Goal: Task Accomplishment & Management: Manage account settings

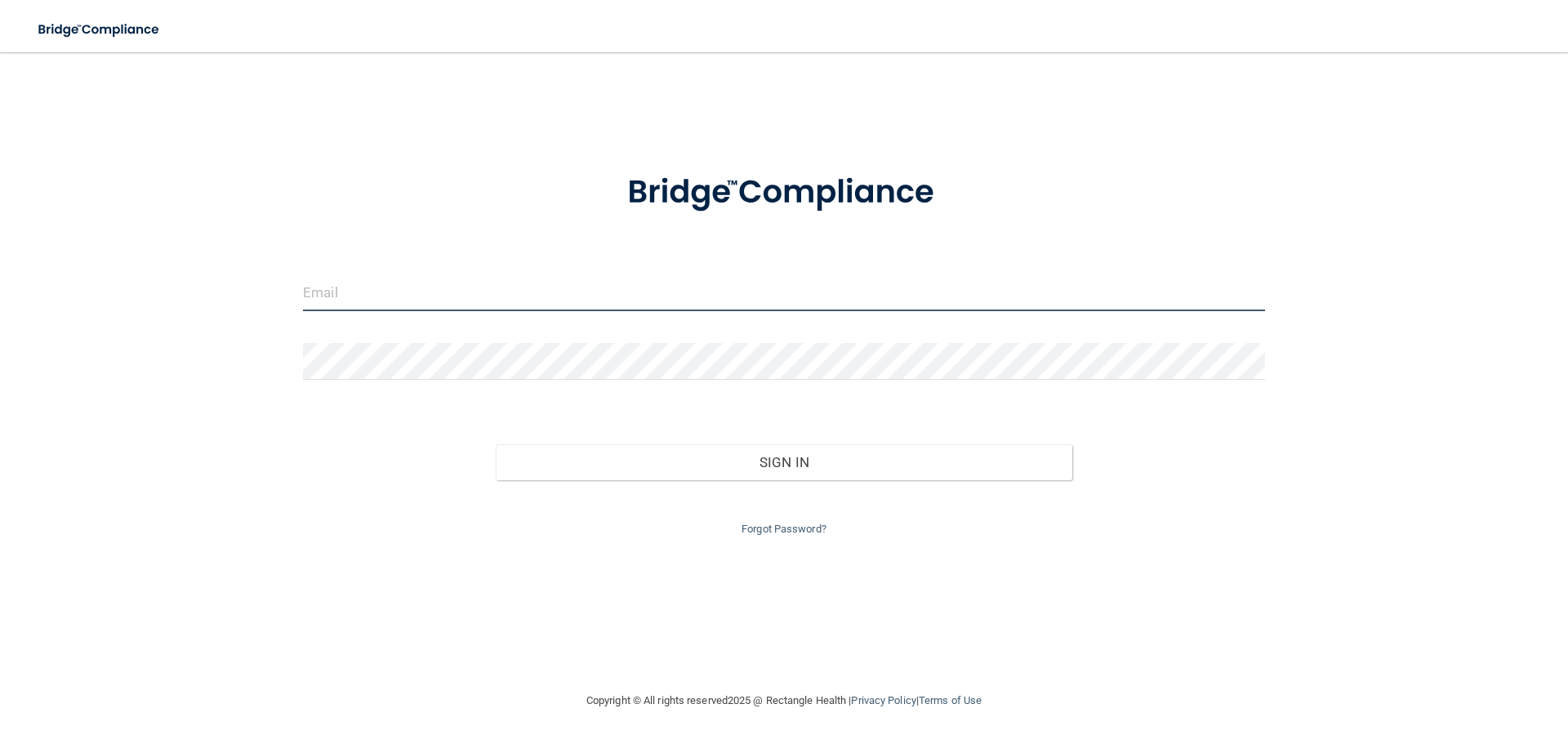
click at [557, 282] on input "email" at bounding box center [784, 293] width 963 height 37
type input "[EMAIL_ADDRESS][DOMAIN_NAME]"
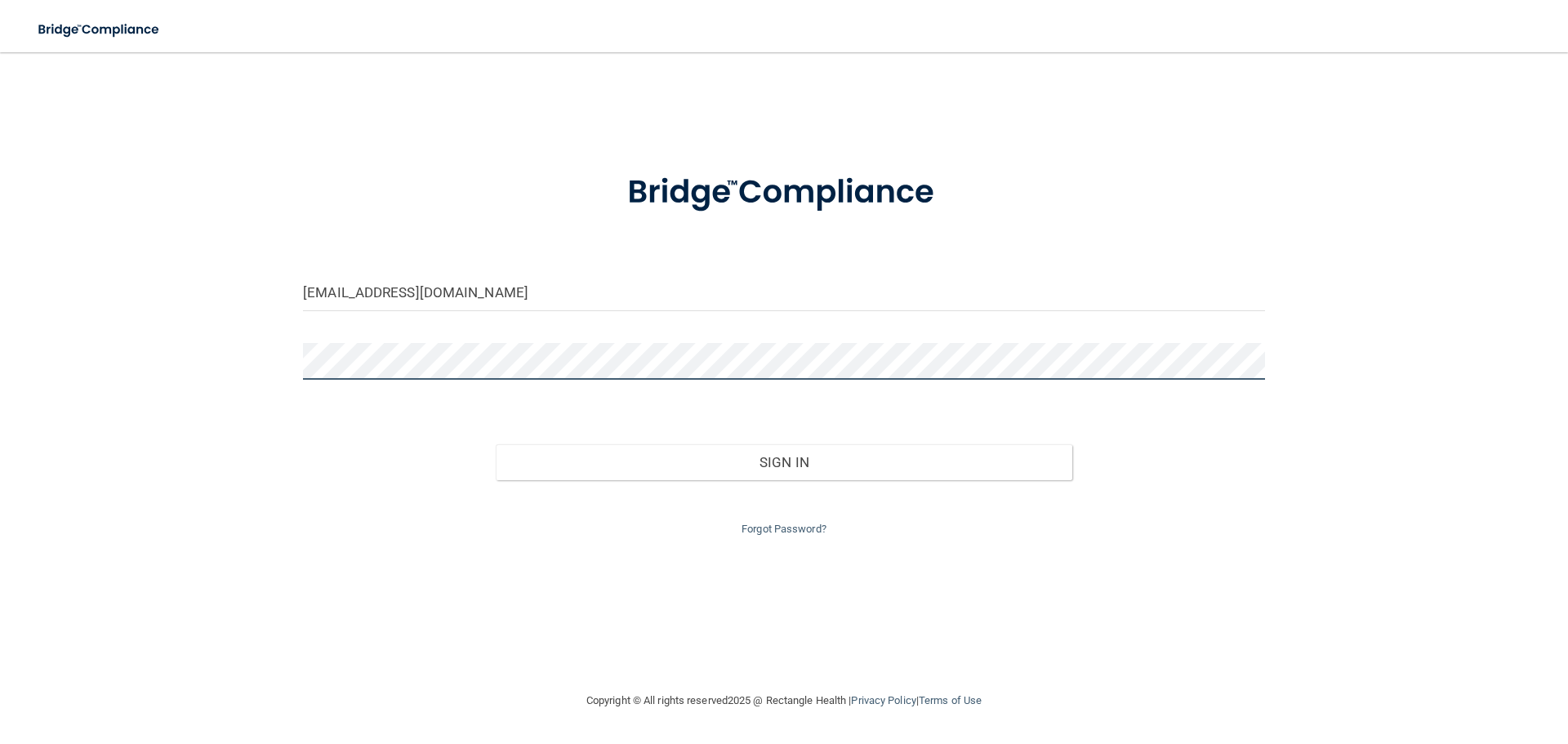
click at [496, 444] on button "Sign In" at bounding box center [784, 462] width 577 height 36
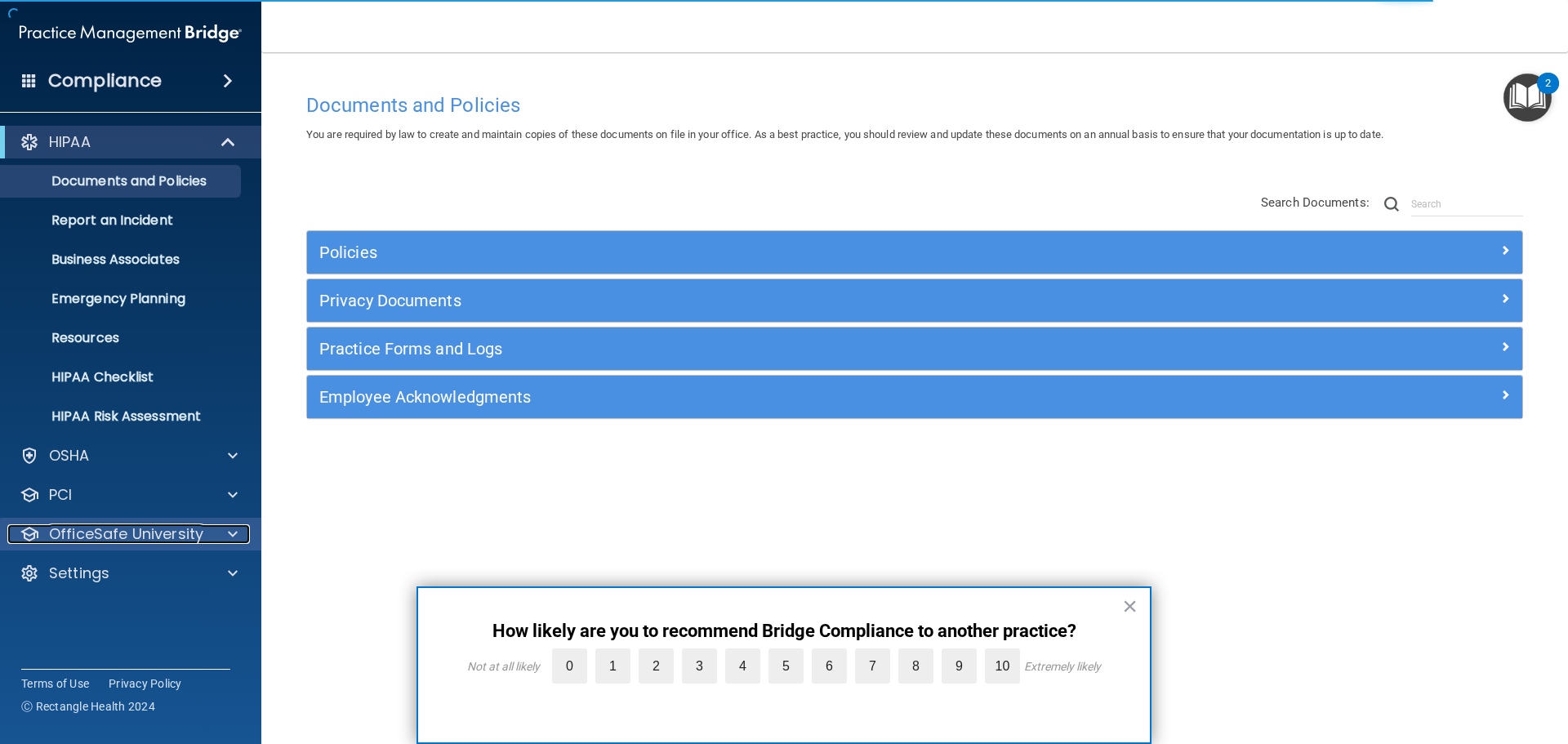
click at [229, 537] on span at bounding box center [232, 534] width 10 height 20
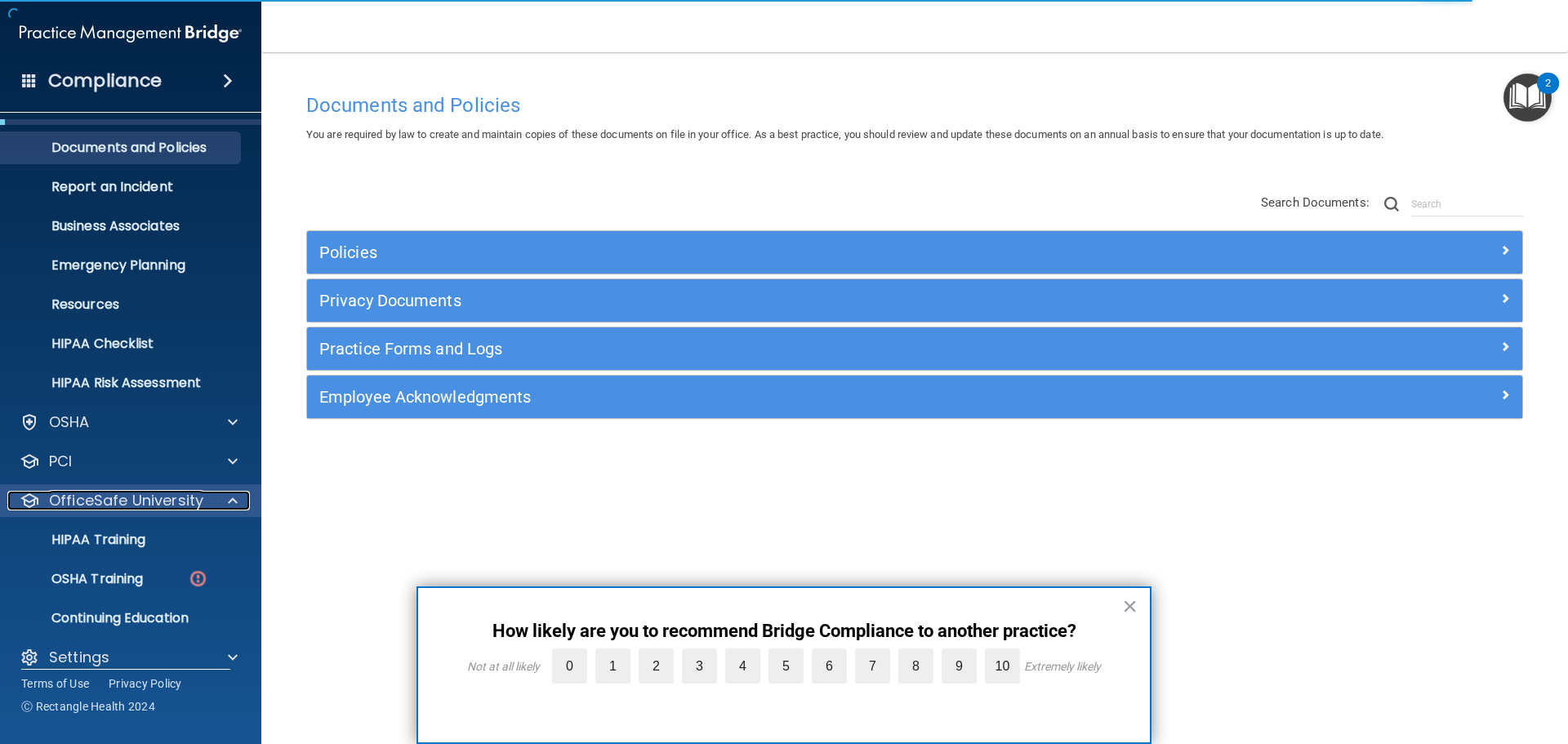
scroll to position [52, 0]
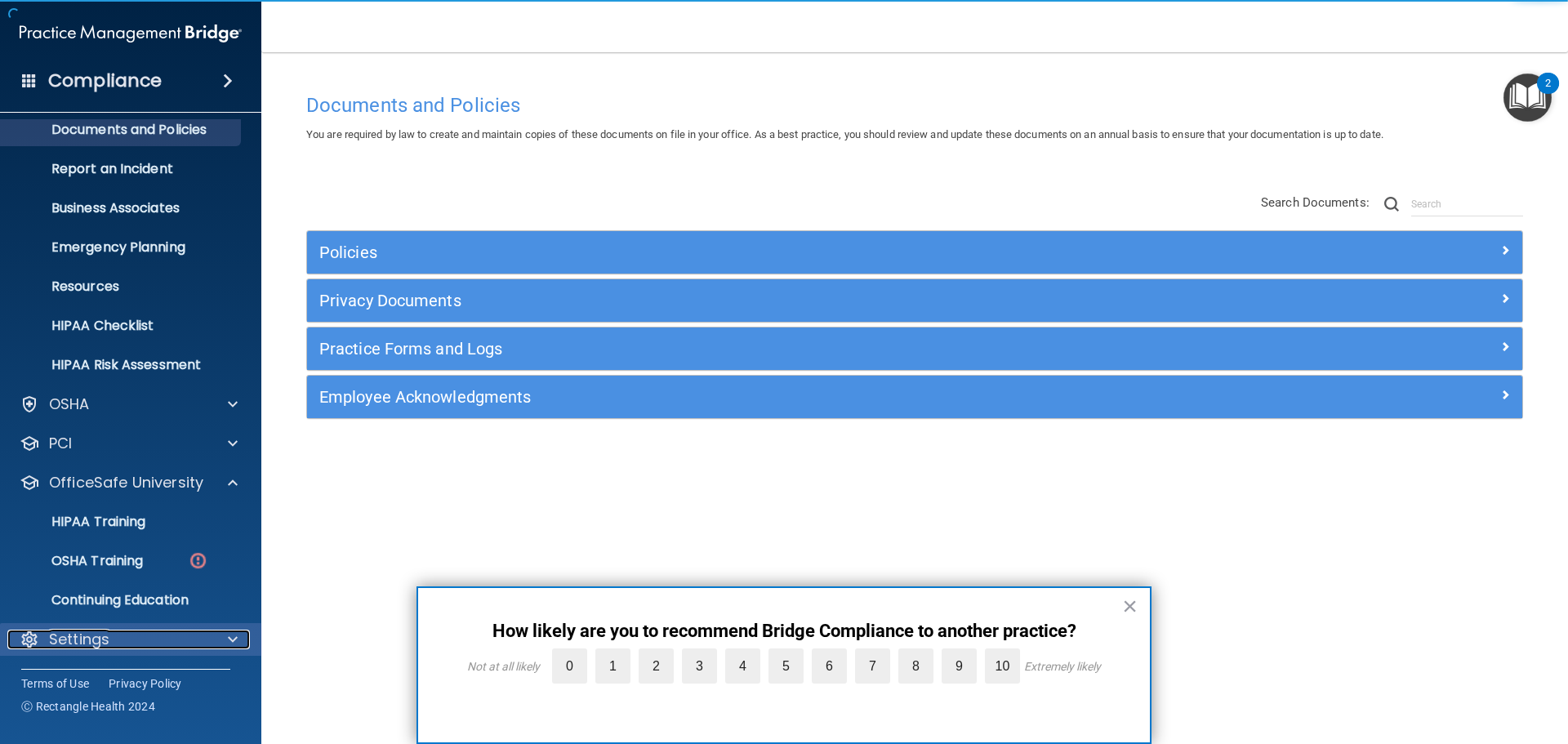
click at [230, 635] on span at bounding box center [232, 640] width 10 height 20
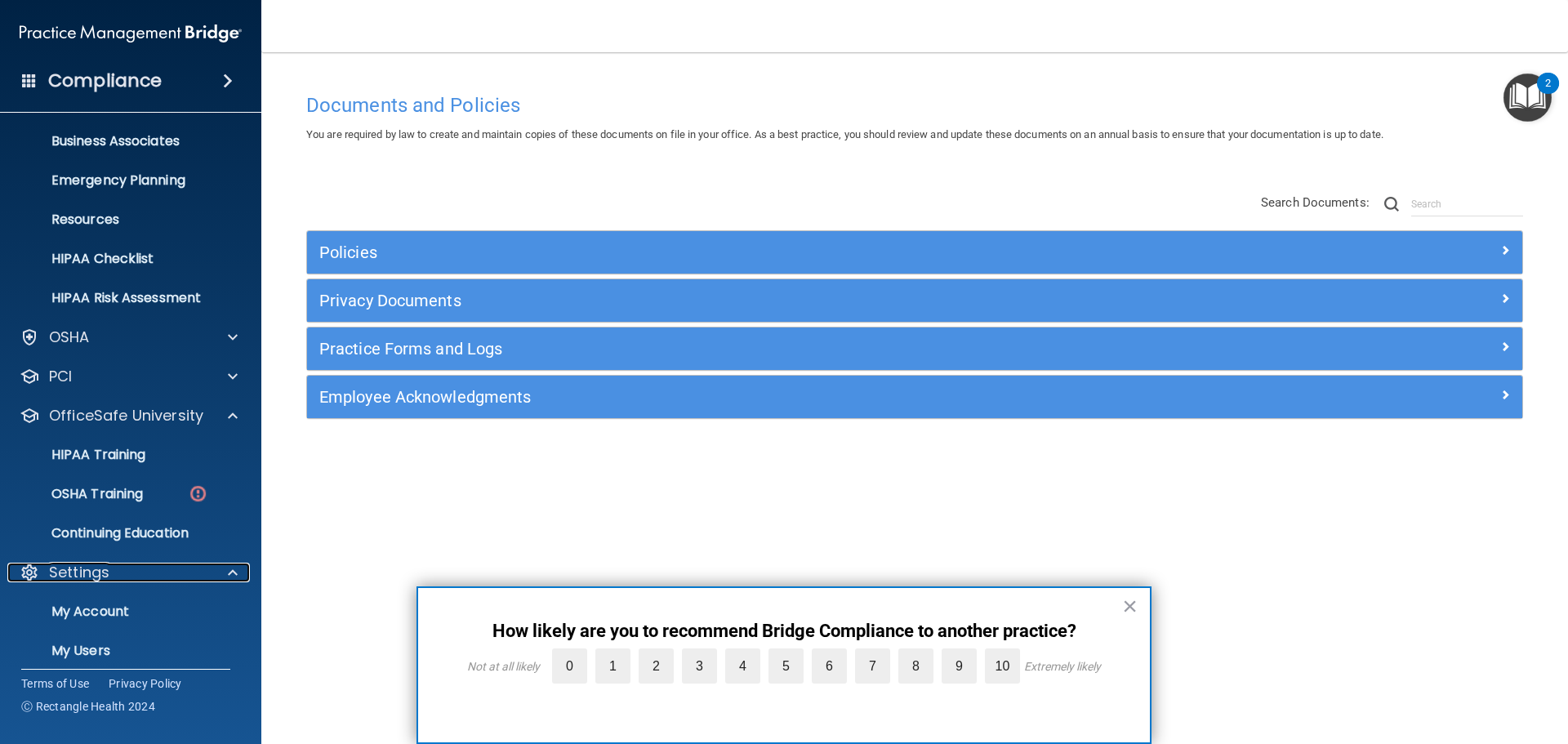
scroll to position [208, 0]
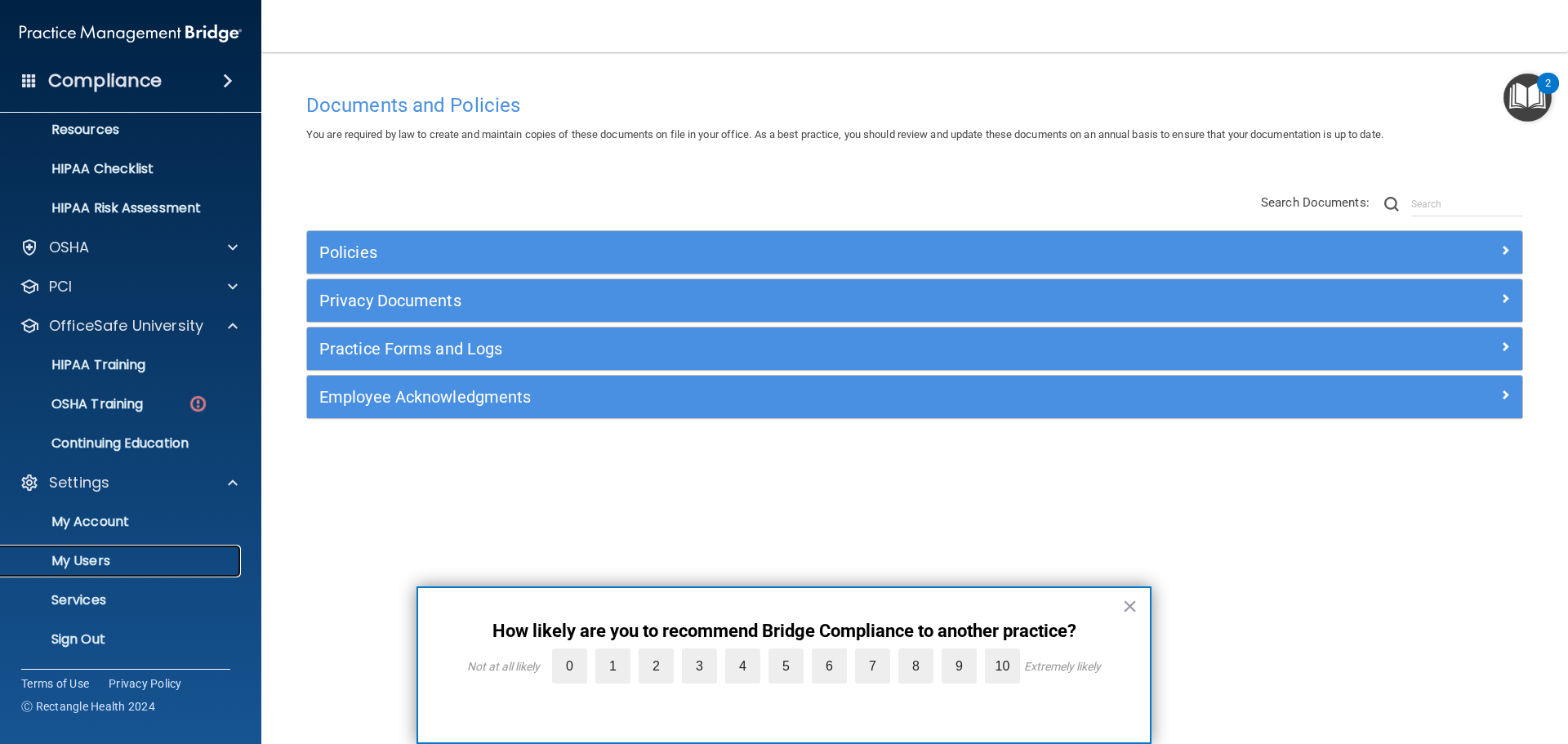
click at [77, 553] on p "My Users" at bounding box center [122, 560] width 223 height 17
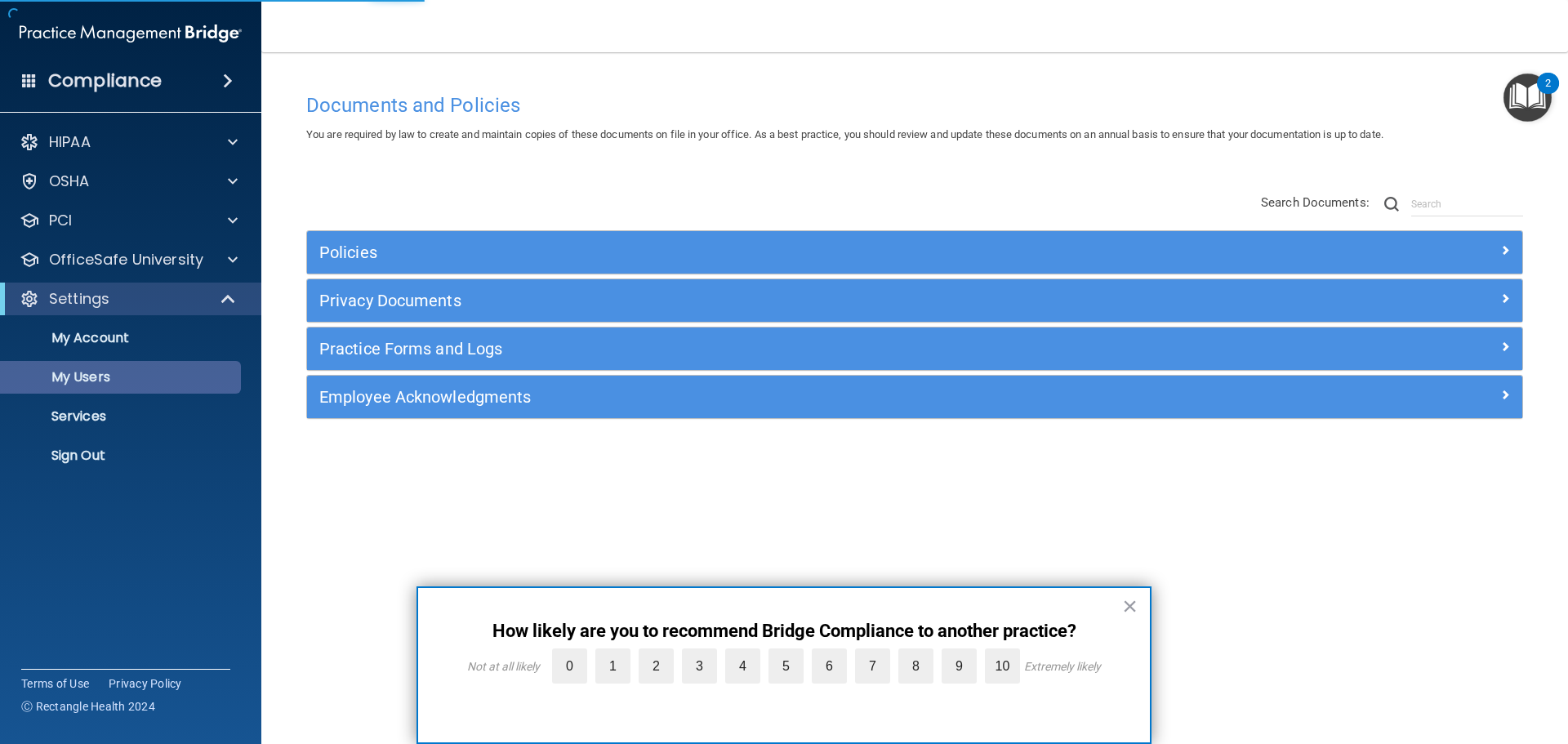
select select "20"
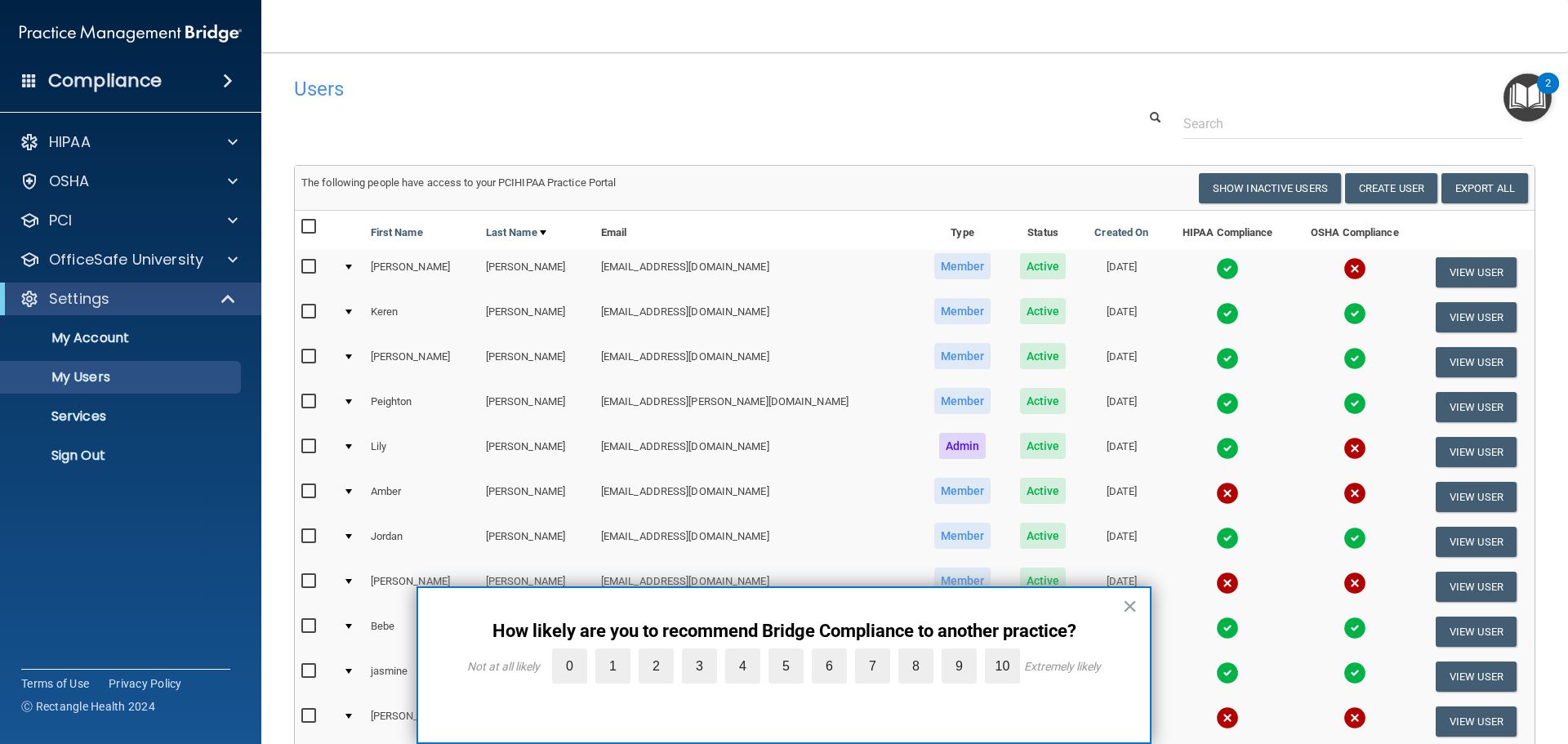
click at [310, 535] on input "checkbox" at bounding box center [310, 536] width 19 height 13
checkbox input "true"
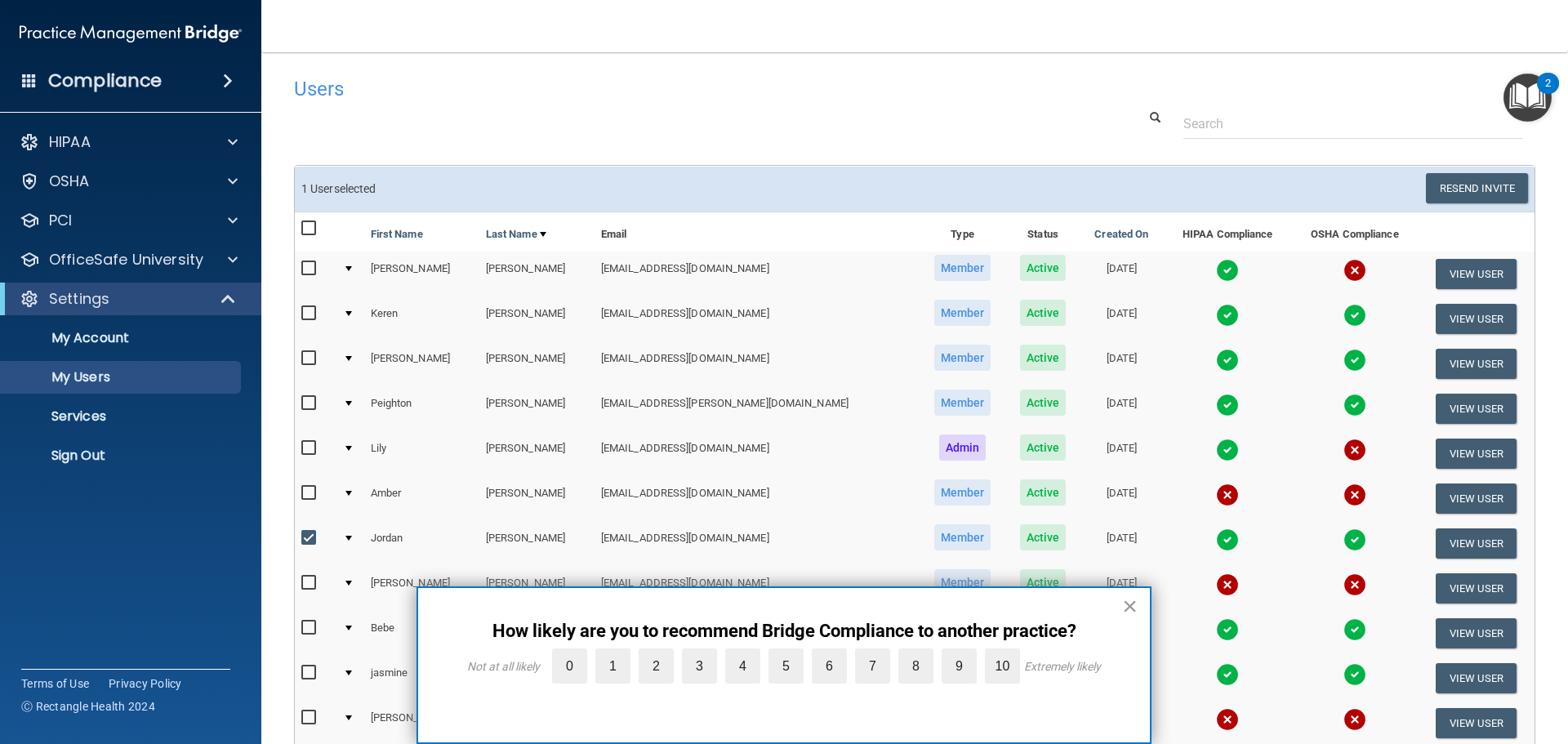
click at [1133, 604] on button "×" at bounding box center [1130, 605] width 16 height 26
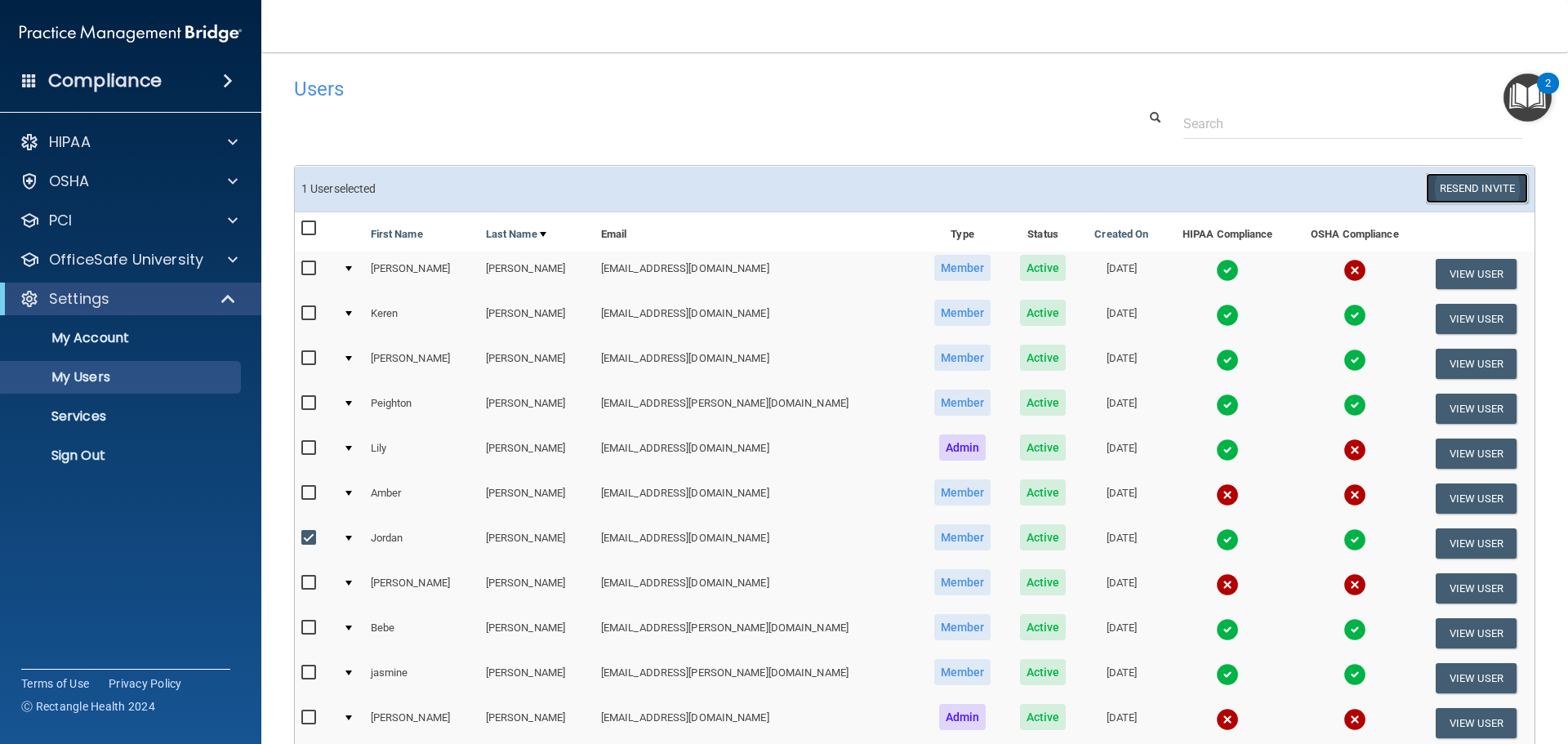
click at [1476, 178] on button "Resend Invite" at bounding box center [1477, 187] width 103 height 30
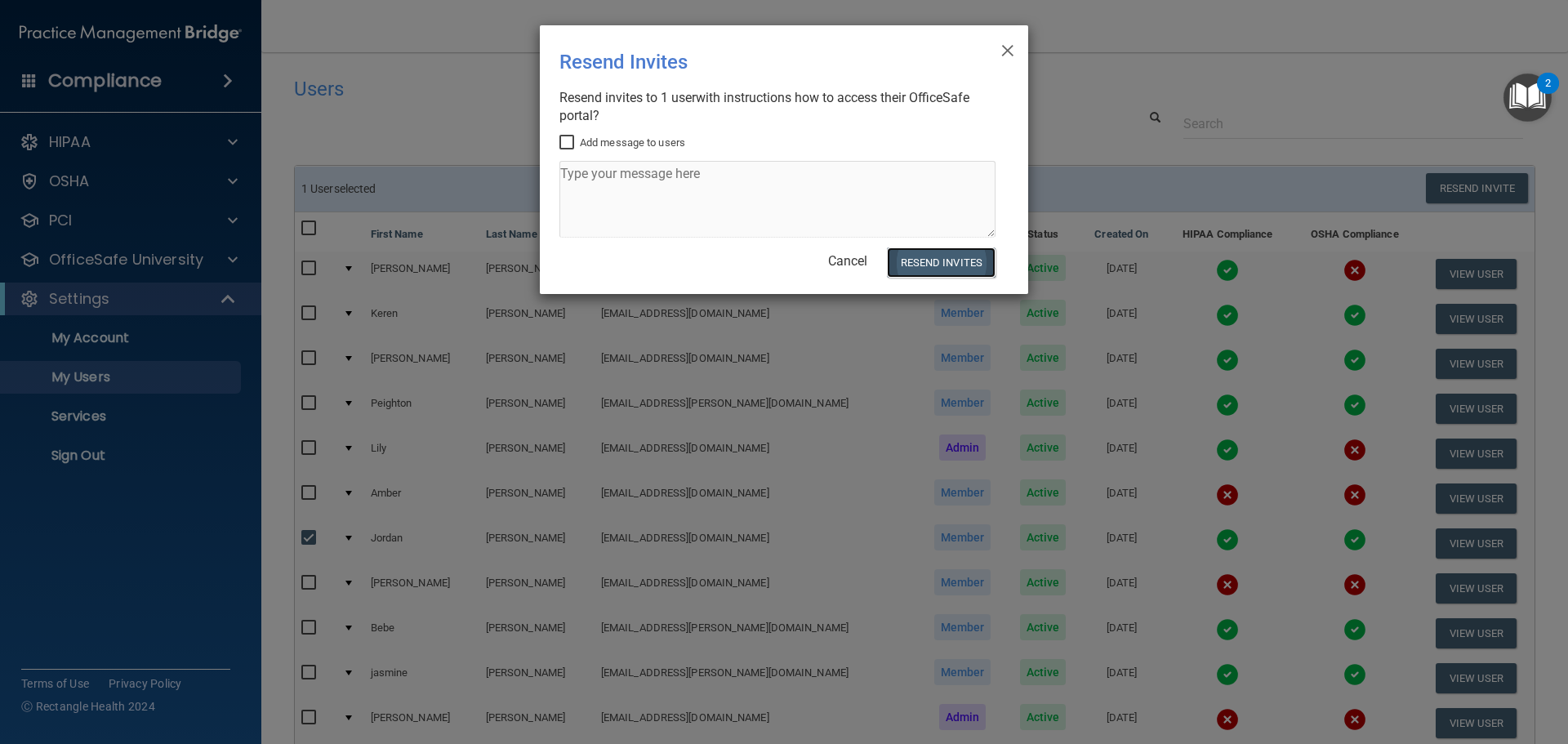
click at [984, 258] on button "Resend Invites" at bounding box center [941, 262] width 108 height 30
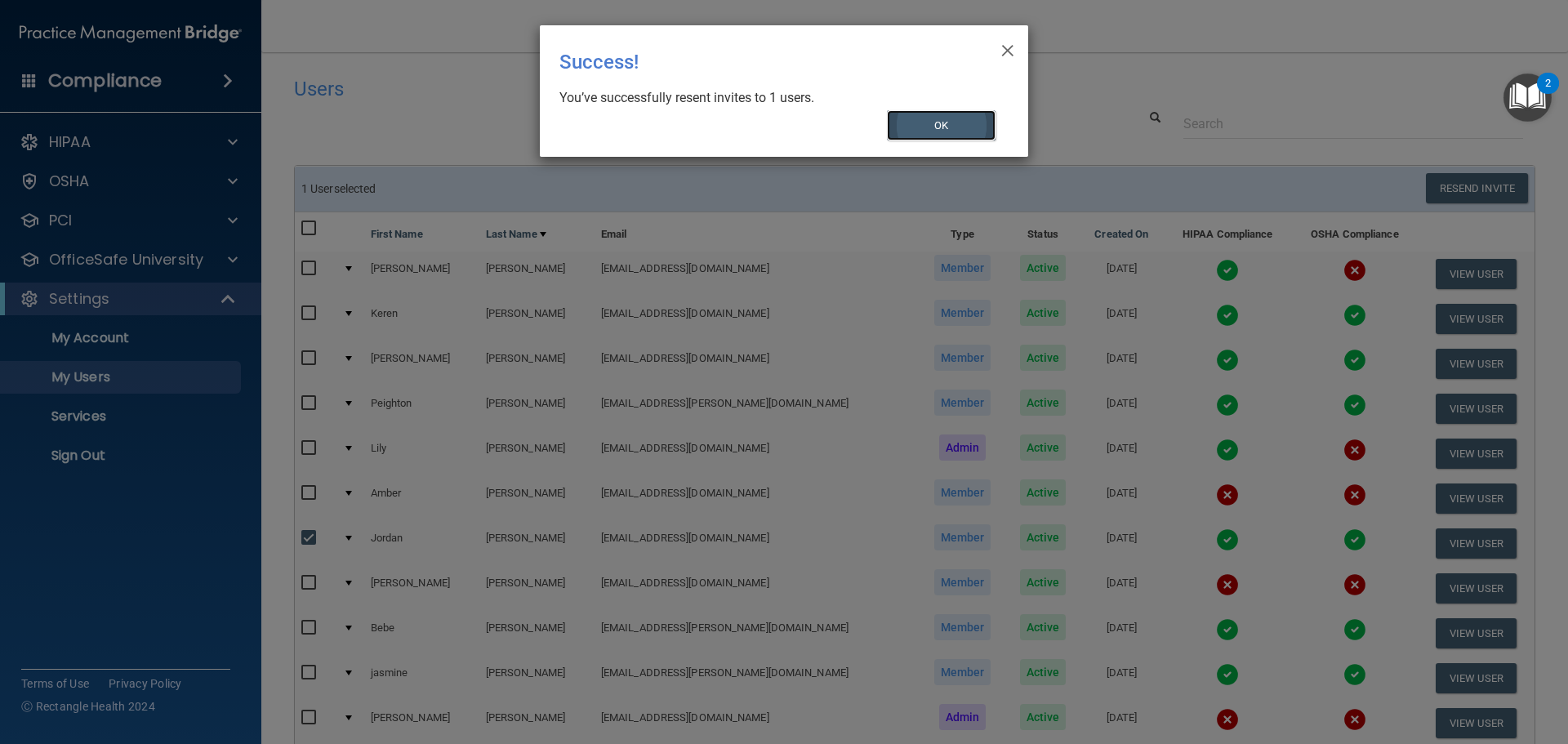
click at [931, 128] on button "OK" at bounding box center [942, 125] width 109 height 30
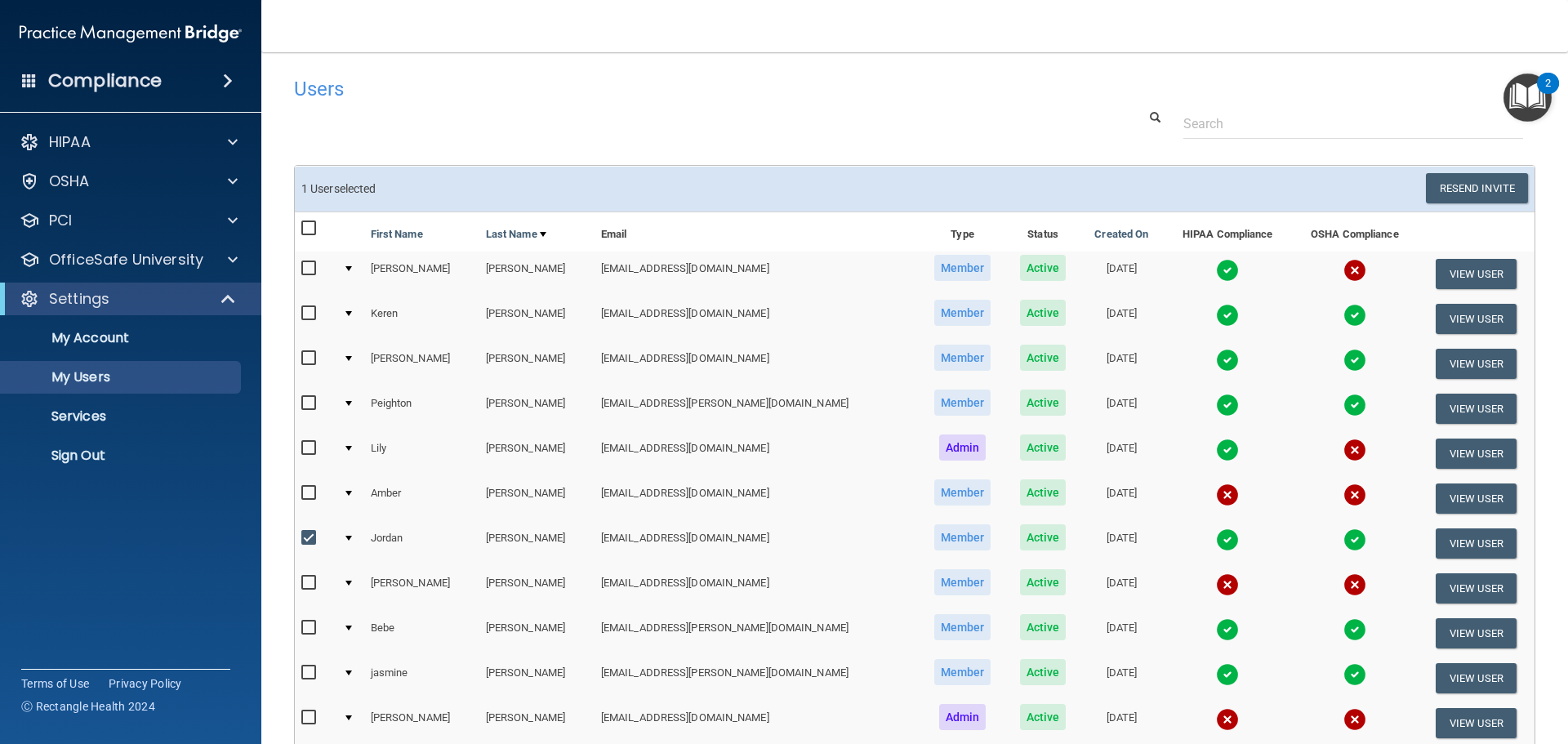
click at [1292, 691] on td at bounding box center [1354, 679] width 126 height 45
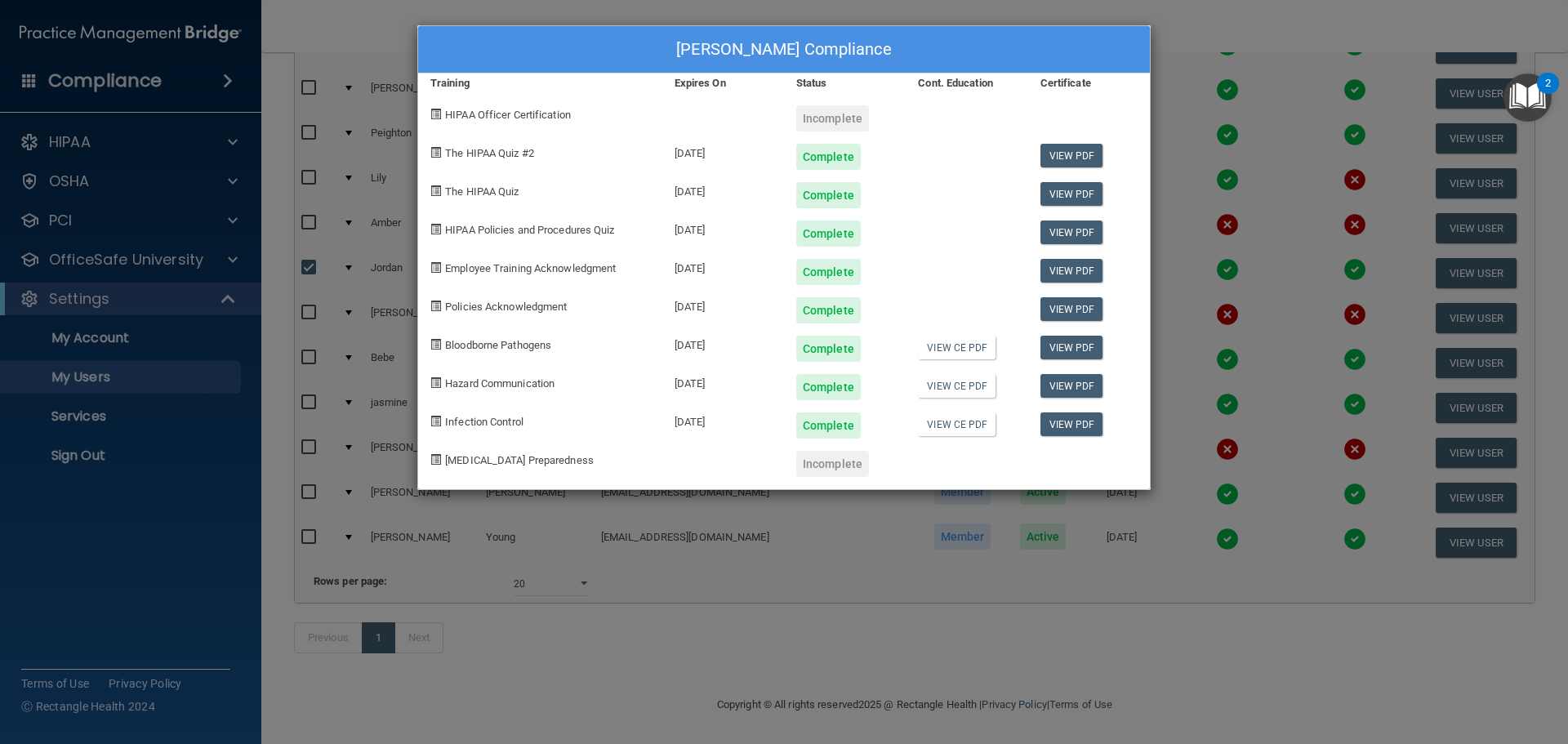
scroll to position [295, 0]
click at [91, 448] on div "[PERSON_NAME] Compliance Training Expires On Status Cont. Education Certificate…" at bounding box center [784, 372] width 1568 height 744
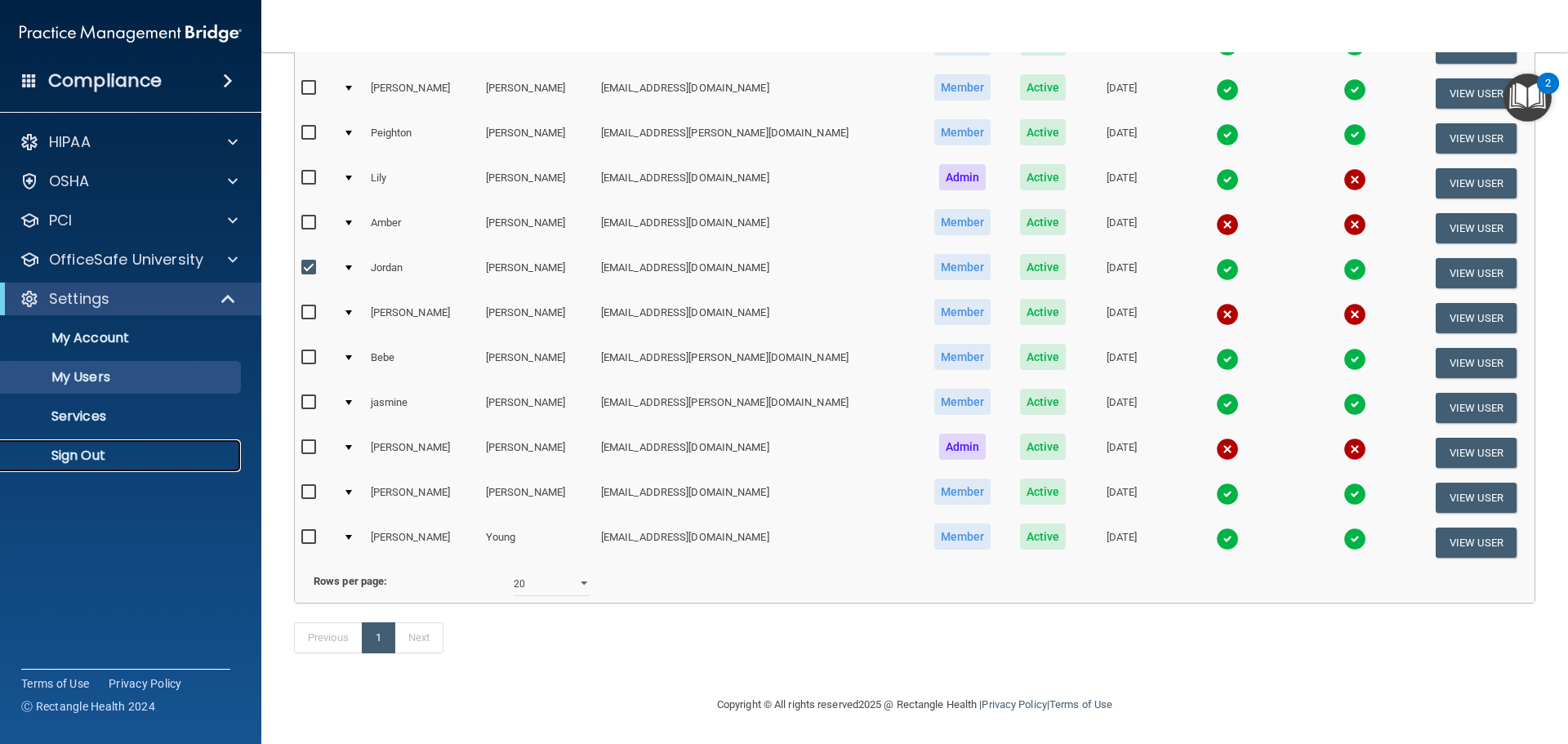
click at [90, 454] on p "Sign Out" at bounding box center [122, 455] width 223 height 17
